Goal: Navigation & Orientation: Find specific page/section

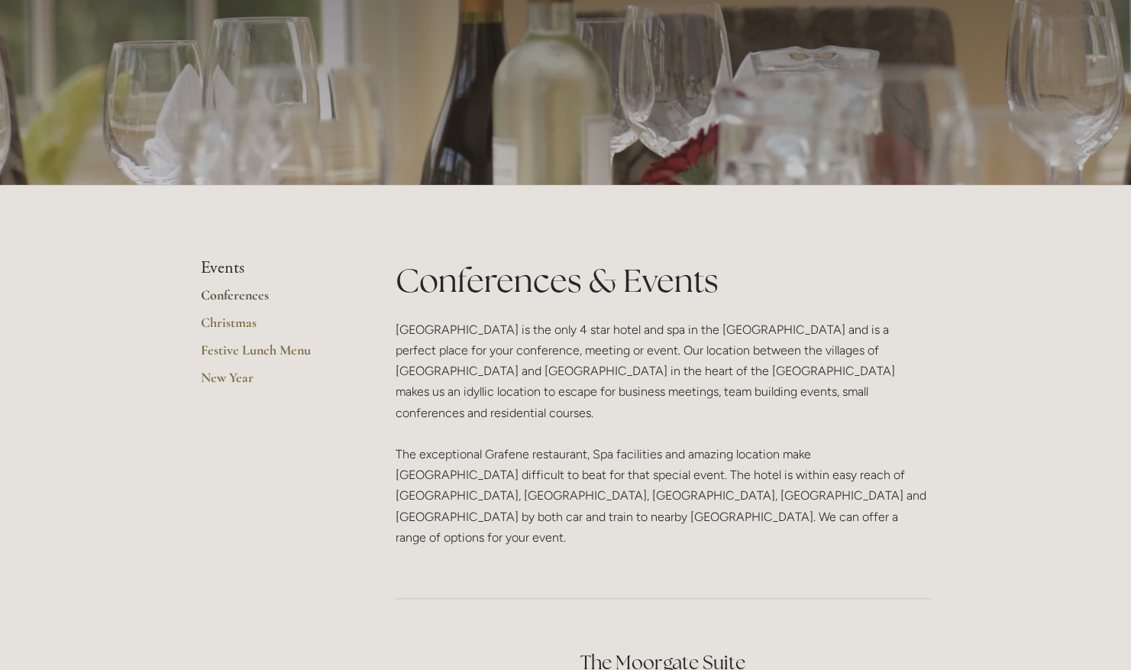
scroll to position [132, 0]
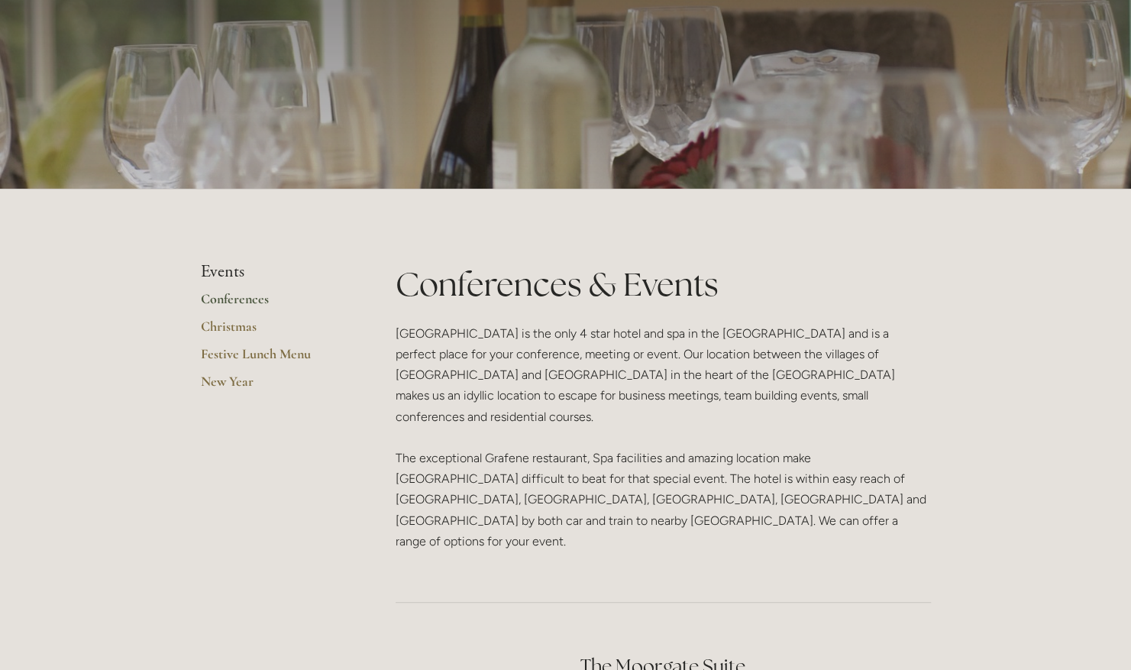
click at [247, 302] on link "Conferences" at bounding box center [274, 303] width 146 height 27
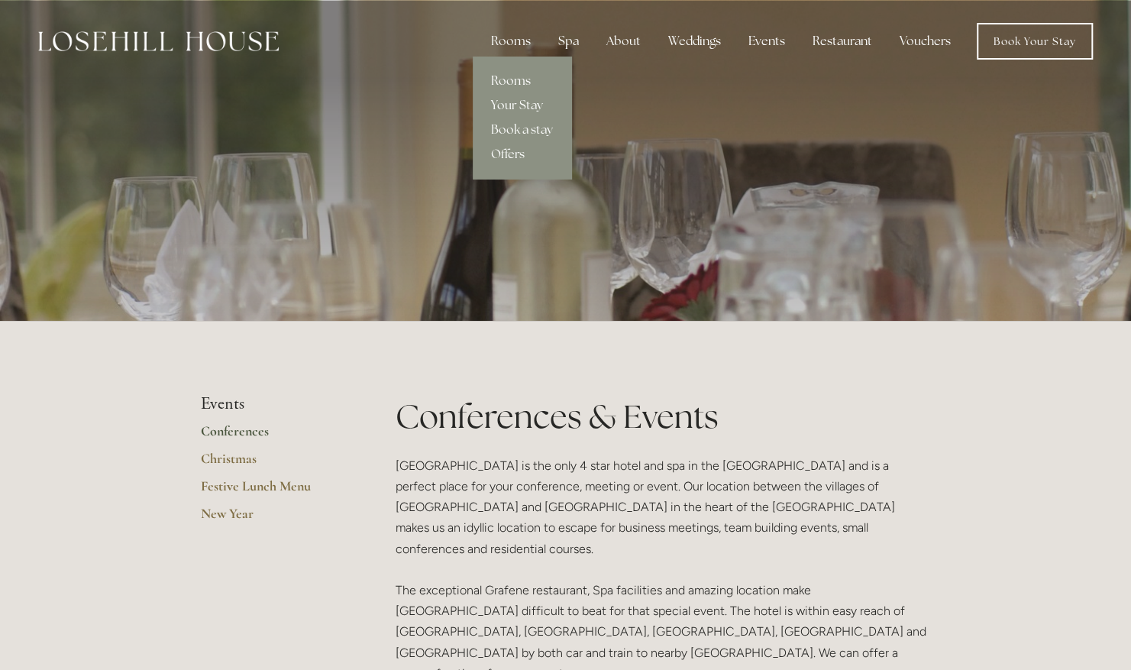
click at [508, 86] on link "Rooms" at bounding box center [522, 81] width 99 height 24
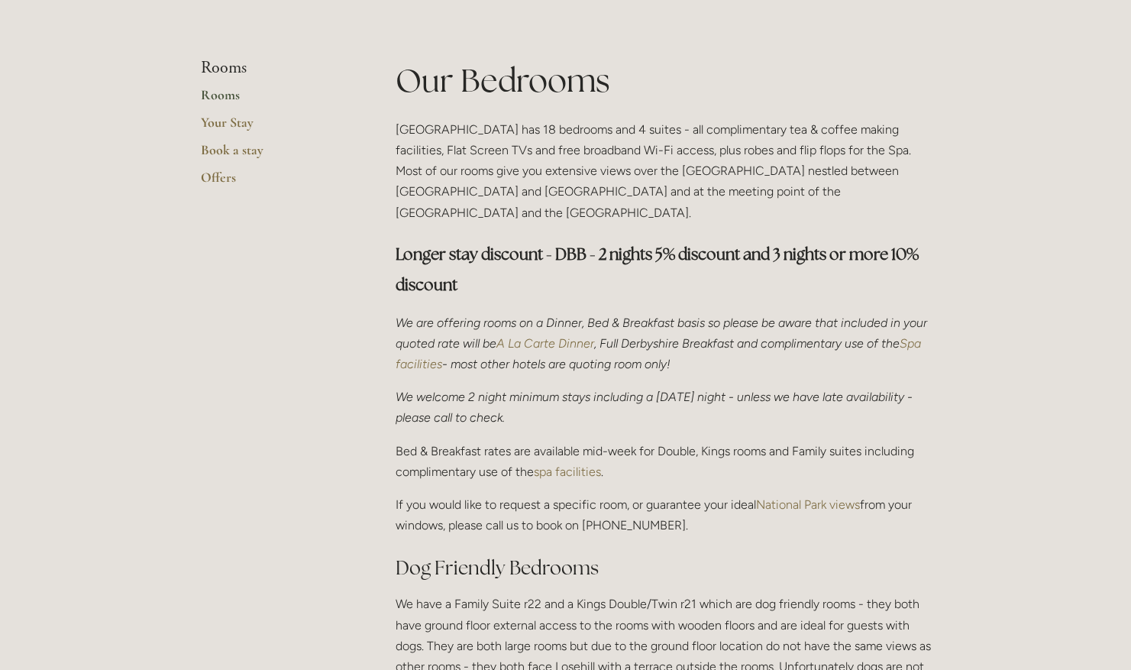
scroll to position [334, 0]
